Goal: Information Seeking & Learning: Learn about a topic

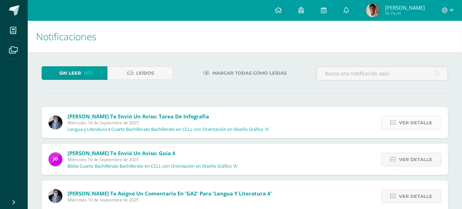
click at [423, 123] on span "Ver detalle" at bounding box center [415, 122] width 33 height 13
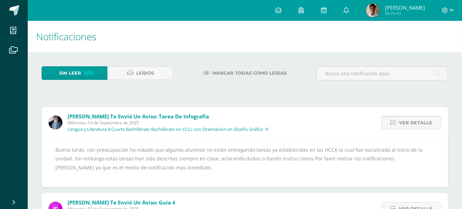
click at [428, 123] on span "Ver detalle" at bounding box center [415, 122] width 33 height 13
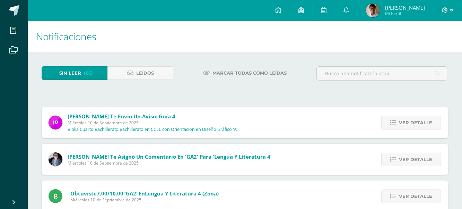
click at [428, 123] on span "Ver detalle" at bounding box center [415, 122] width 33 height 13
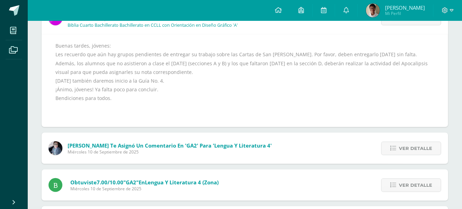
scroll to position [139, 0]
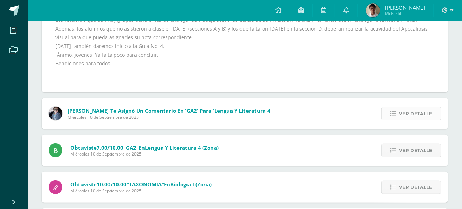
click at [423, 114] on span "Ver detalle" at bounding box center [415, 113] width 33 height 13
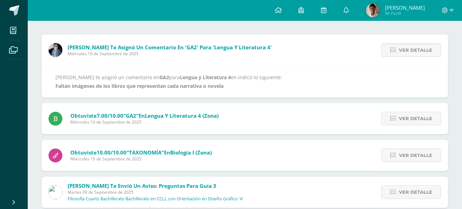
scroll to position [73, 0]
click at [413, 114] on span "Ver detalle" at bounding box center [415, 118] width 33 height 13
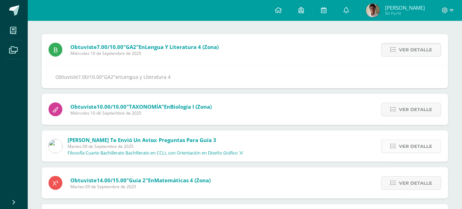
click at [405, 144] on span "Ver detalle" at bounding box center [415, 146] width 33 height 13
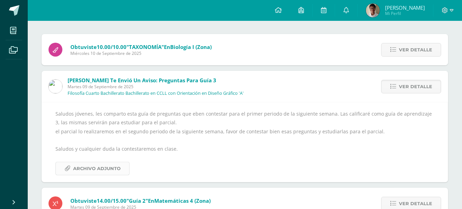
click at [100, 168] on span "Archivo Adjunto" at bounding box center [97, 168] width 48 height 13
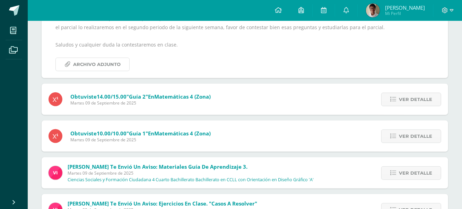
scroll to position [212, 0]
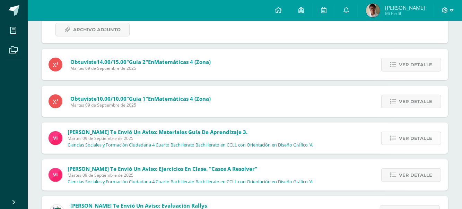
click at [404, 137] on span "Ver detalle" at bounding box center [415, 138] width 33 height 13
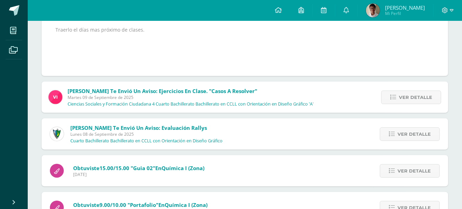
scroll to position [319, 0]
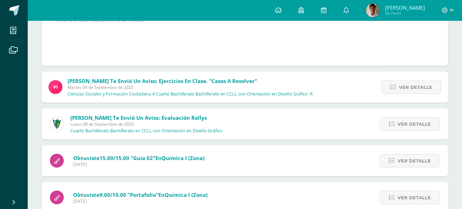
click at [161, 85] on span "Martes 09 de Septiembre de 2025" at bounding box center [191, 87] width 246 height 6
click at [164, 82] on span "[PERSON_NAME] te envió un aviso: Ejercicios en Clase. "Casos a resolver"" at bounding box center [163, 80] width 190 height 7
click at [407, 84] on span "Ver detalle" at bounding box center [415, 87] width 33 height 13
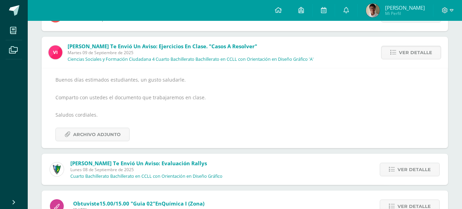
scroll to position [146, 0]
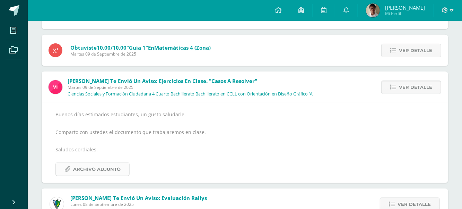
click at [90, 171] on span "Archivo Adjunto" at bounding box center [97, 169] width 48 height 13
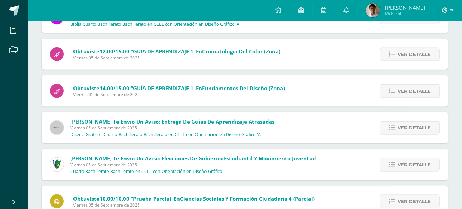
scroll to position [458, 0]
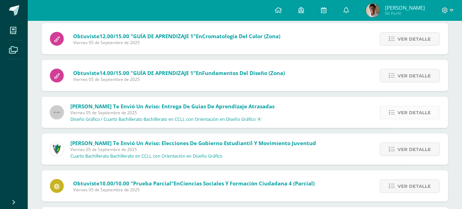
click at [427, 111] on span "Ver detalle" at bounding box center [414, 112] width 33 height 13
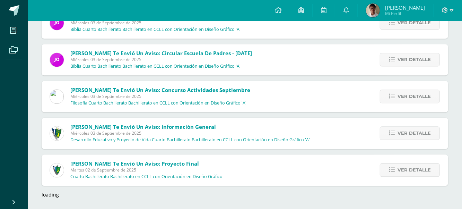
scroll to position [795, 0]
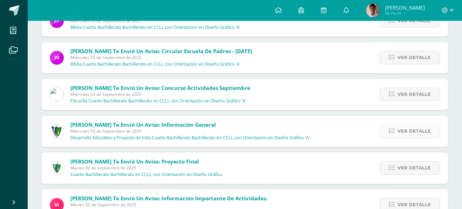
click at [407, 129] on span "Ver detalle" at bounding box center [414, 131] width 33 height 13
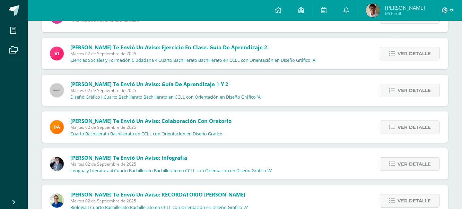
scroll to position [1178, 0]
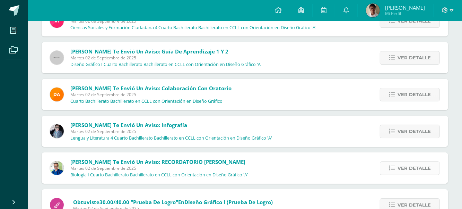
click at [407, 167] on span "Ver detalle" at bounding box center [414, 168] width 33 height 13
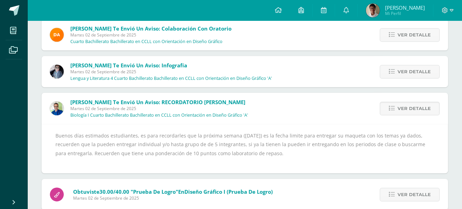
scroll to position [1017, 0]
